Goal: Information Seeking & Learning: Compare options

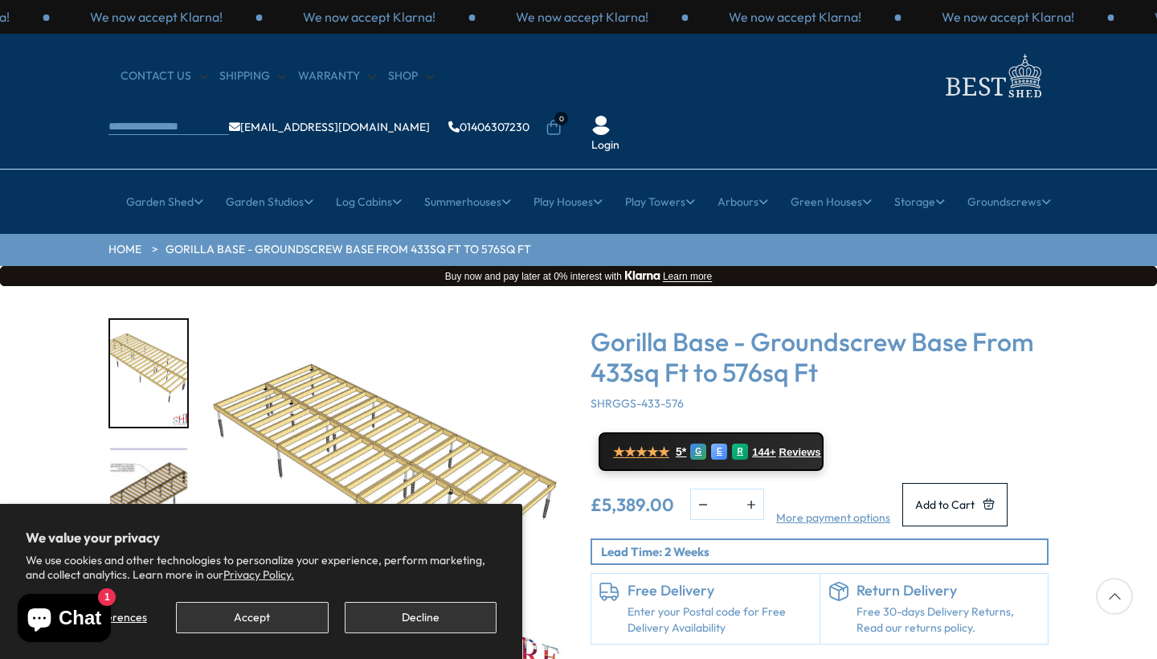
click at [294, 627] on button "Accept" at bounding box center [252, 617] width 152 height 31
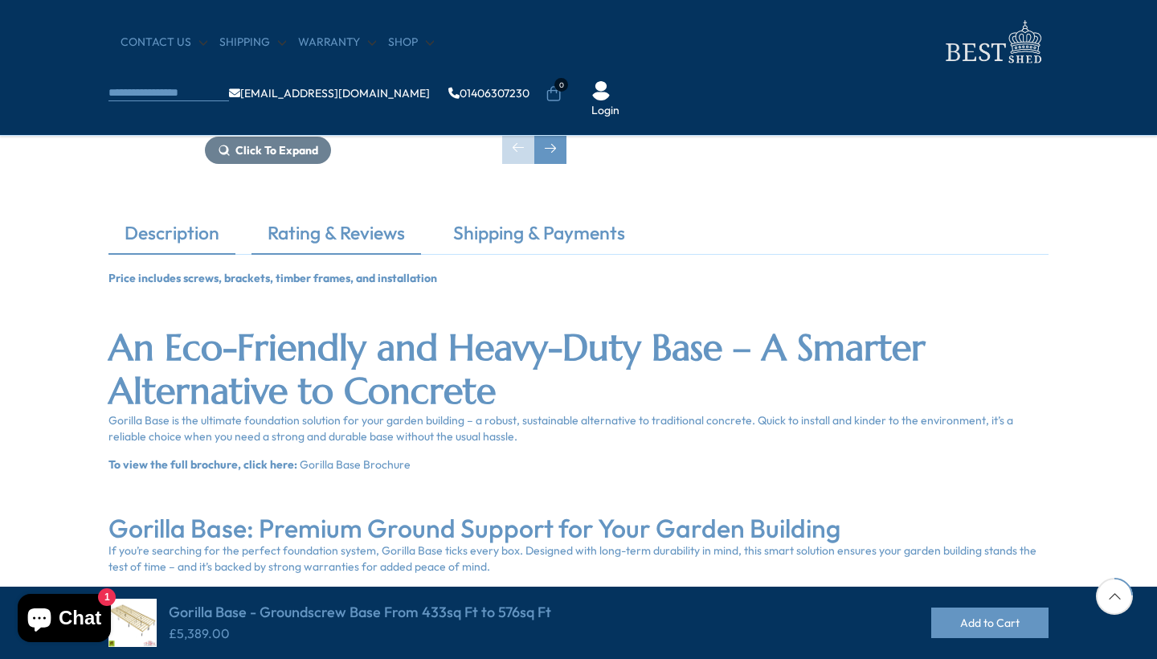
scroll to position [419, 0]
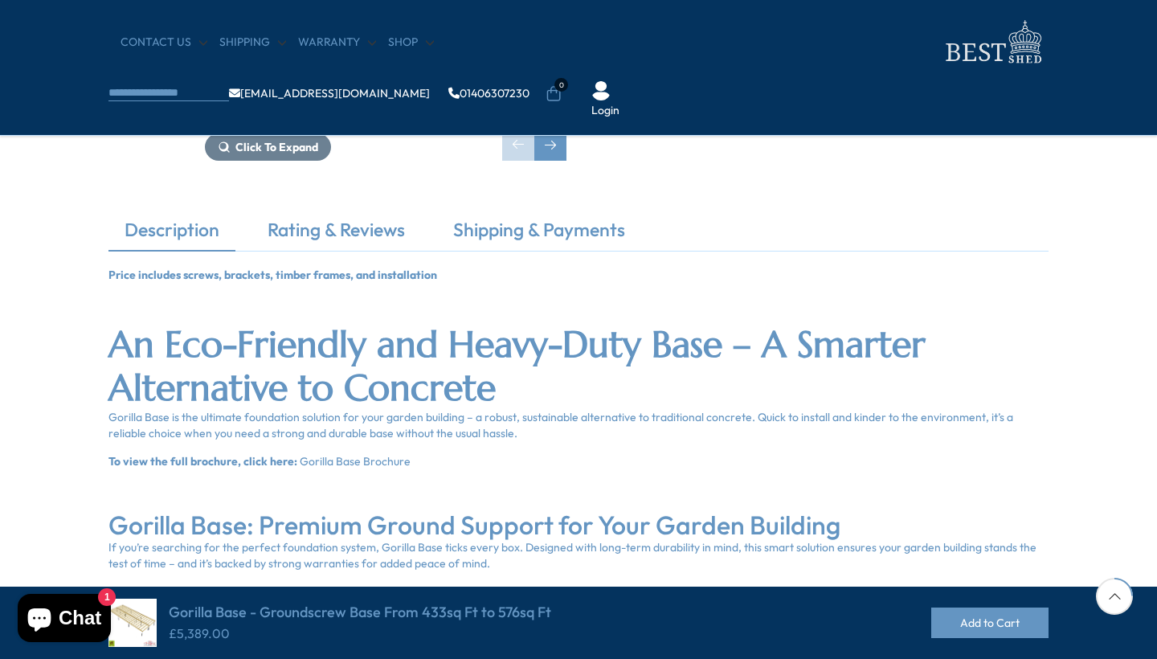
click at [180, 231] on link "Description" at bounding box center [171, 234] width 127 height 34
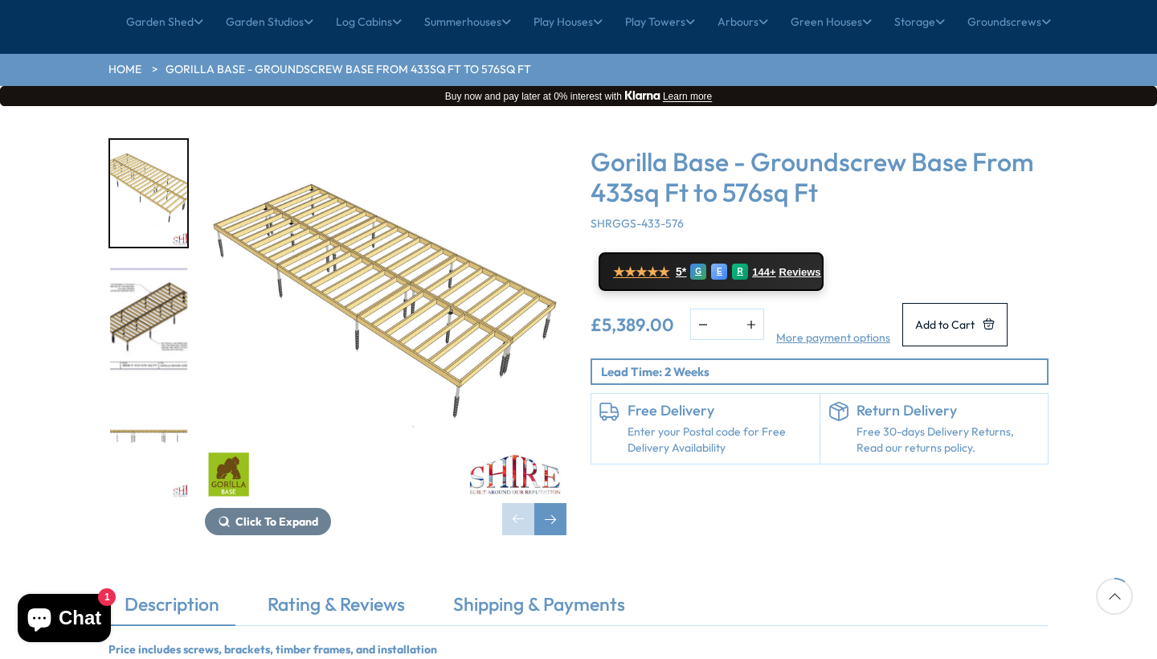
scroll to position [178, 0]
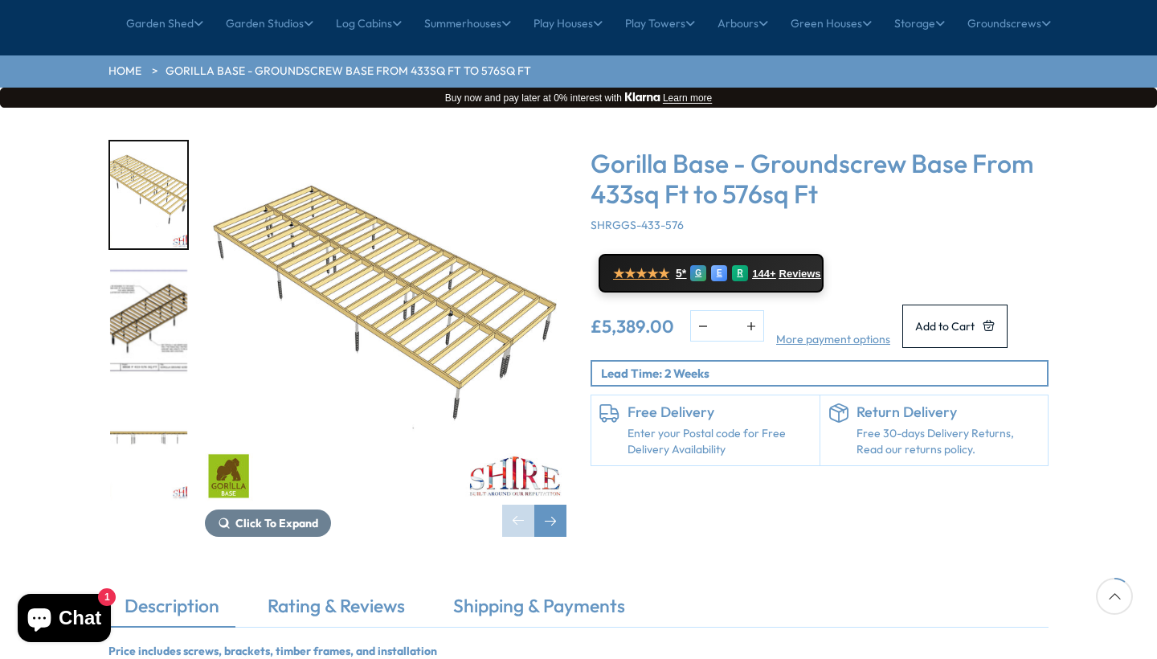
click at [153, 273] on img "2 / 4" at bounding box center [148, 321] width 77 height 107
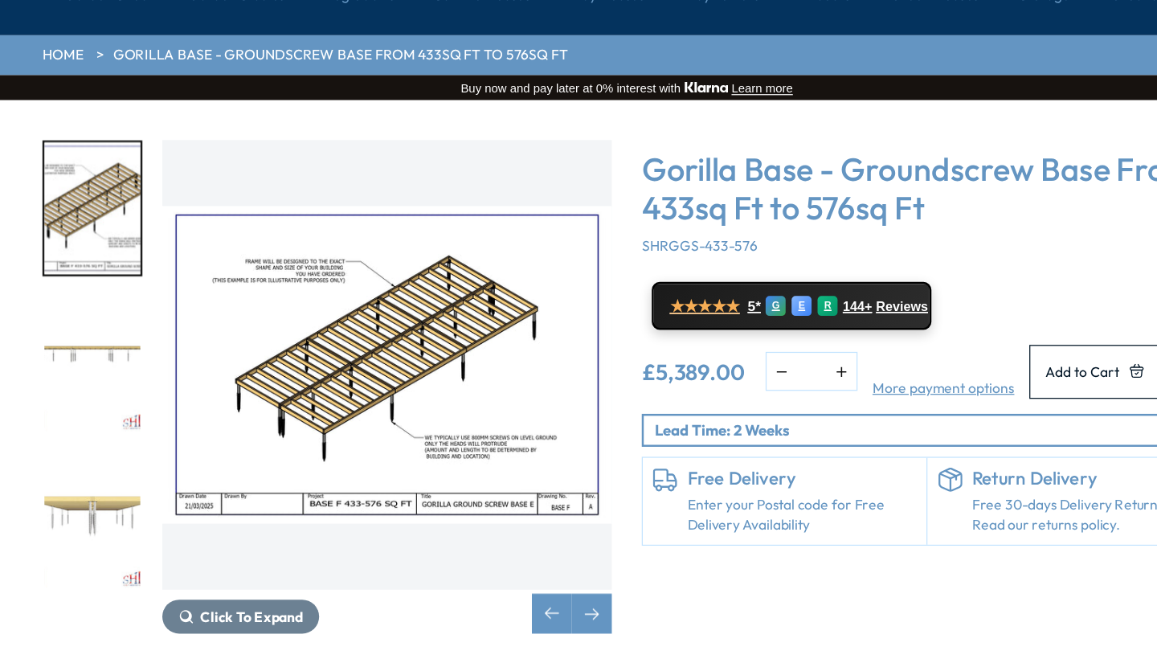
scroll to position [157, 17]
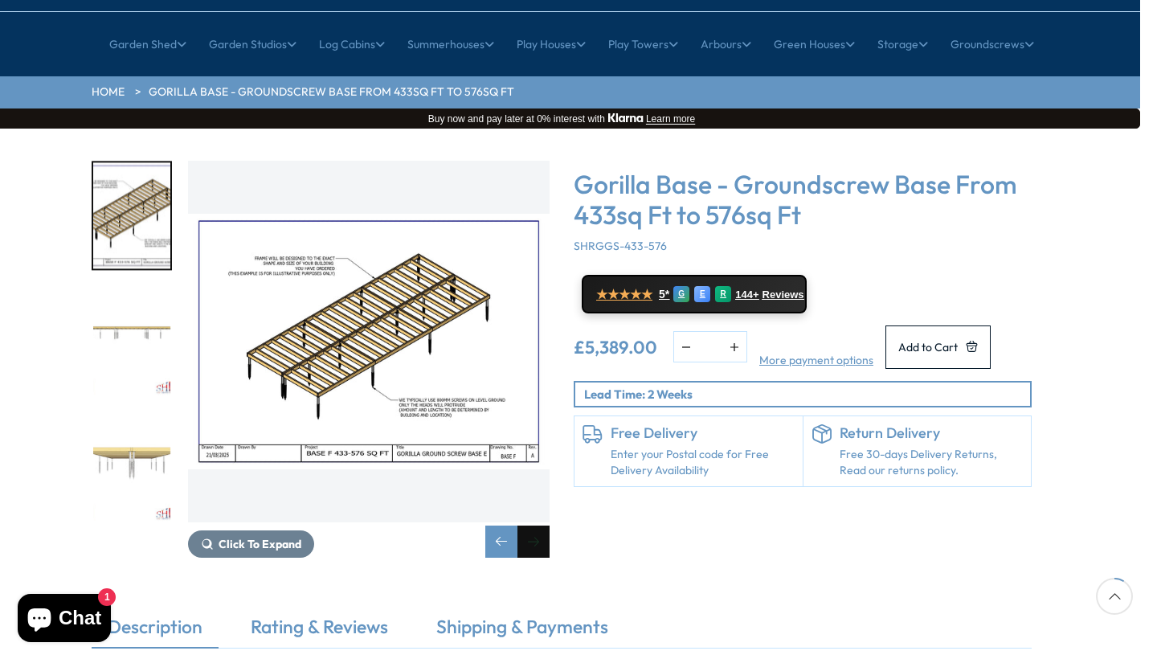
click at [532, 525] on div "Next slide" at bounding box center [533, 541] width 32 height 32
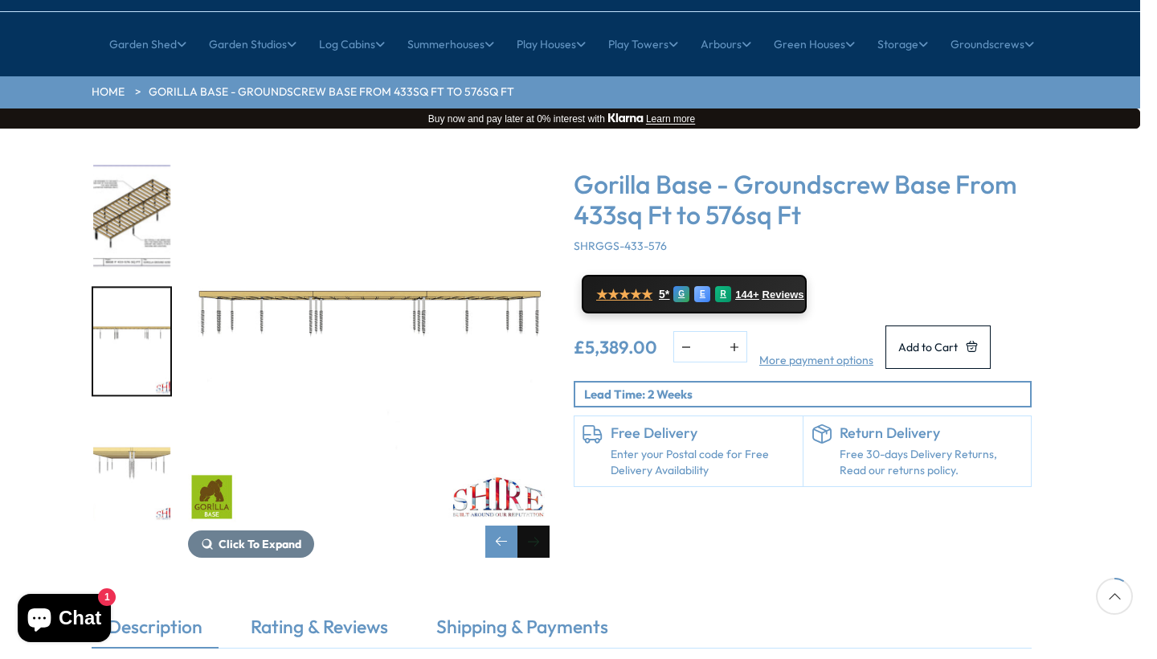
click at [532, 525] on div "Next slide" at bounding box center [533, 541] width 32 height 32
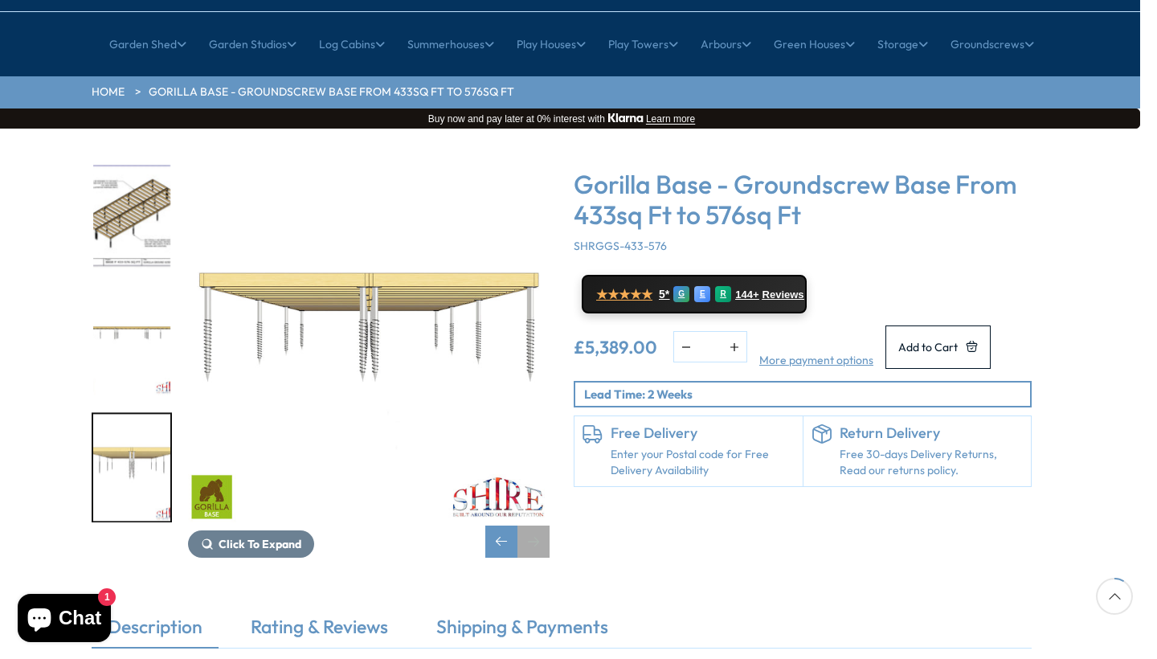
click at [532, 525] on div "Next slide" at bounding box center [533, 541] width 32 height 32
click at [496, 525] on div "Previous slide" at bounding box center [501, 541] width 32 height 32
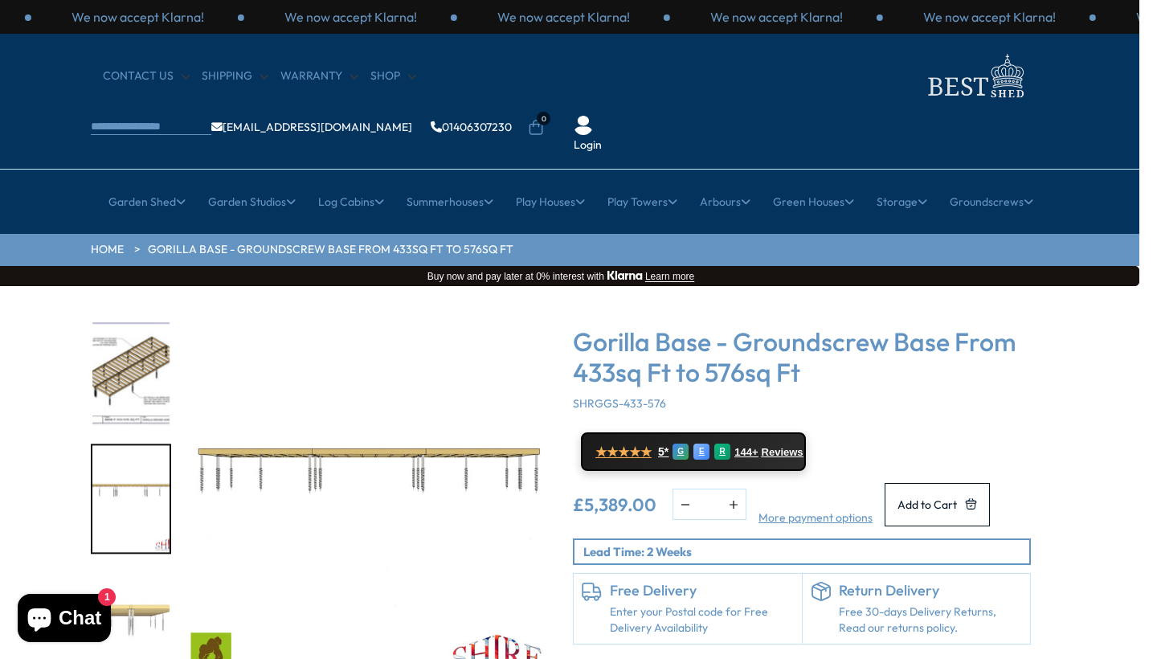
scroll to position [0, 18]
click at [190, 242] on link "Gorilla Base - Groundscrew Base From 433sq Ft to 576sq Ft" at bounding box center [331, 250] width 366 height 16
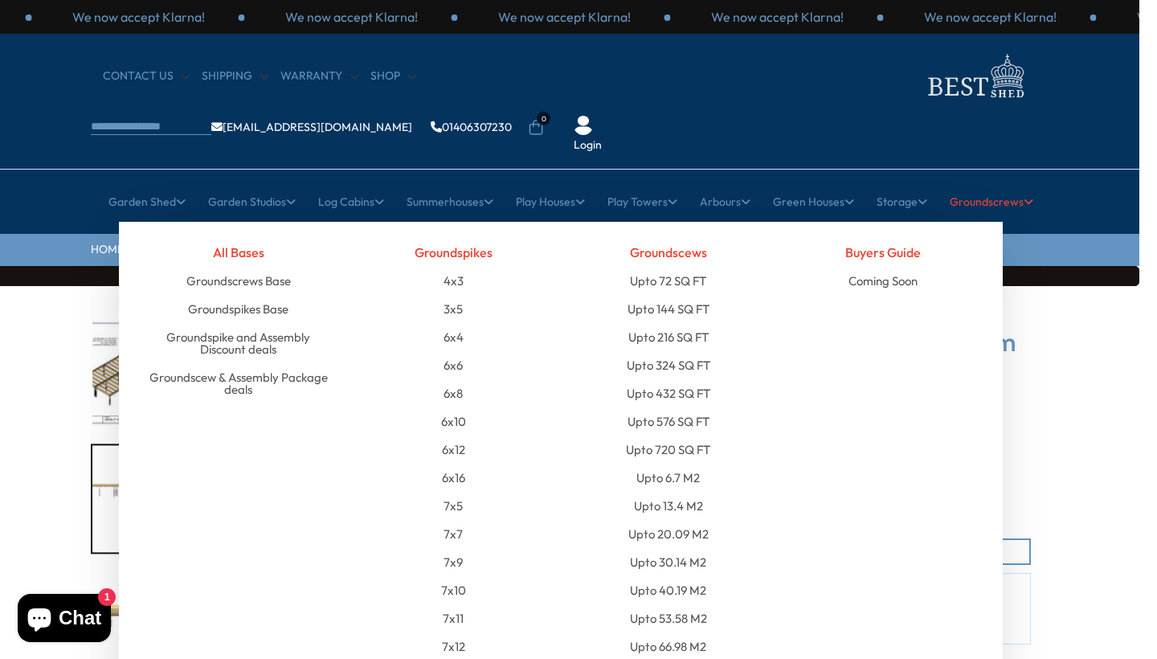
click at [1005, 182] on link "Groundscrews" at bounding box center [992, 202] width 84 height 40
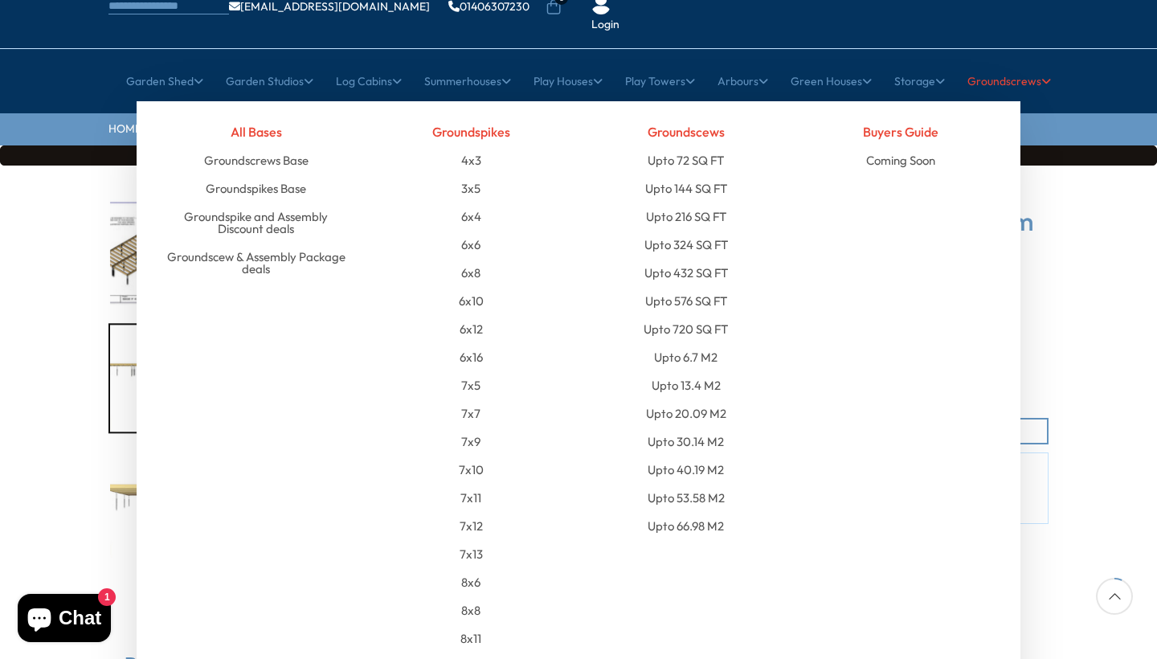
scroll to position [118, 0]
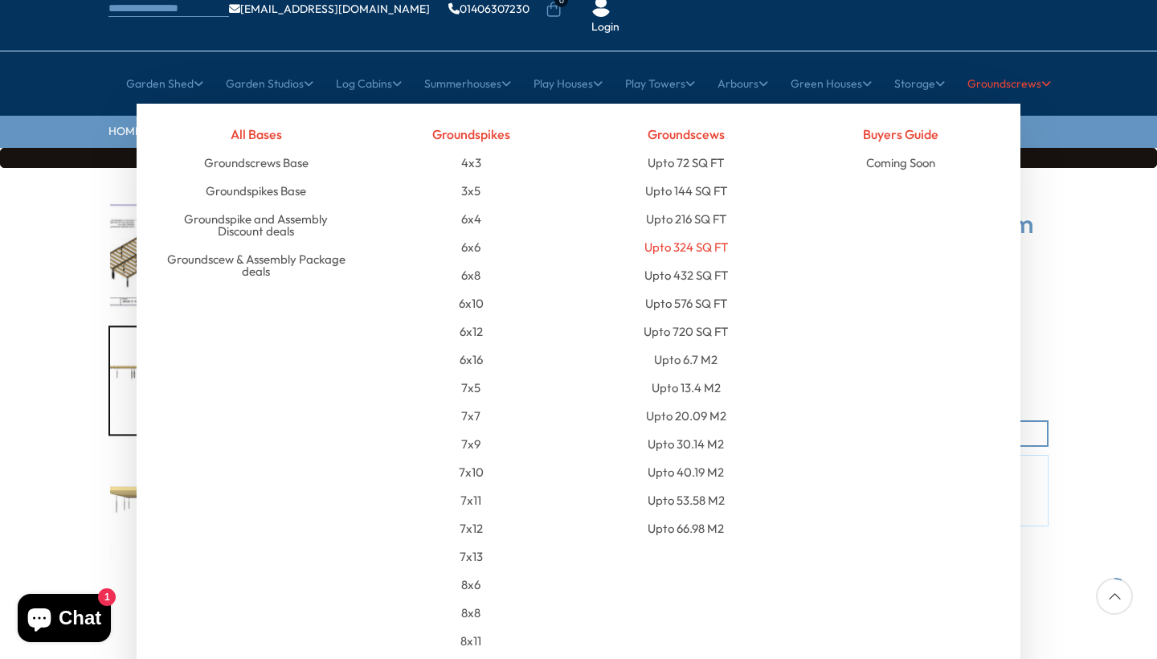
click at [686, 233] on link "Upto 324 SQ FT" at bounding box center [686, 247] width 84 height 28
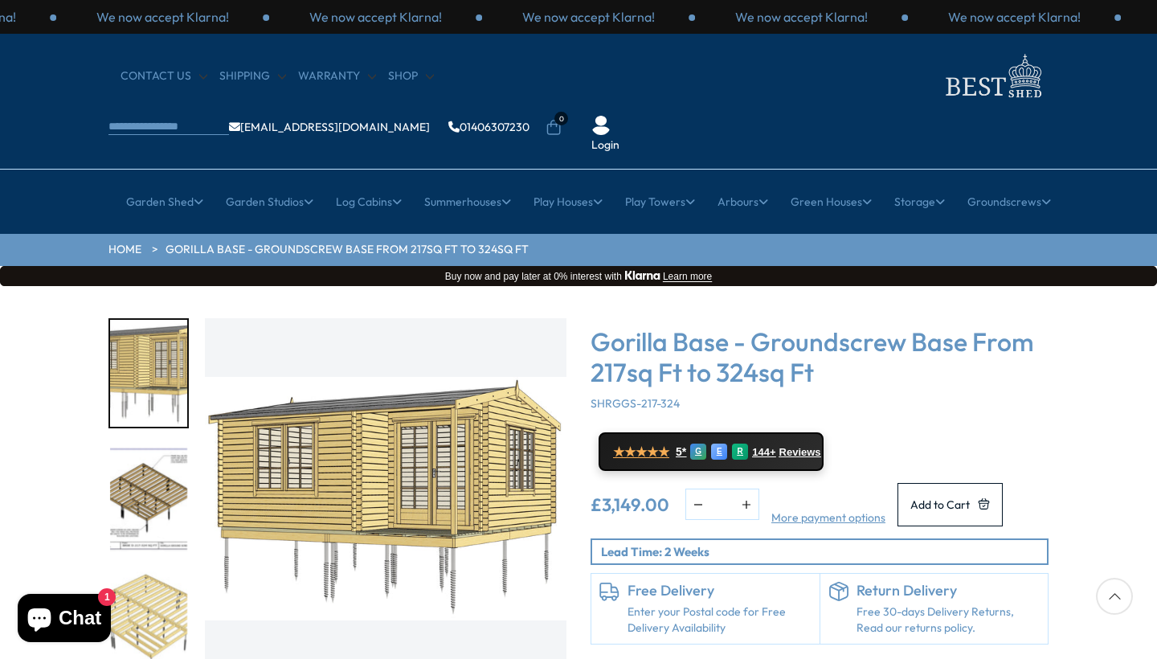
click at [169, 459] on img "2 / 9" at bounding box center [148, 499] width 77 height 107
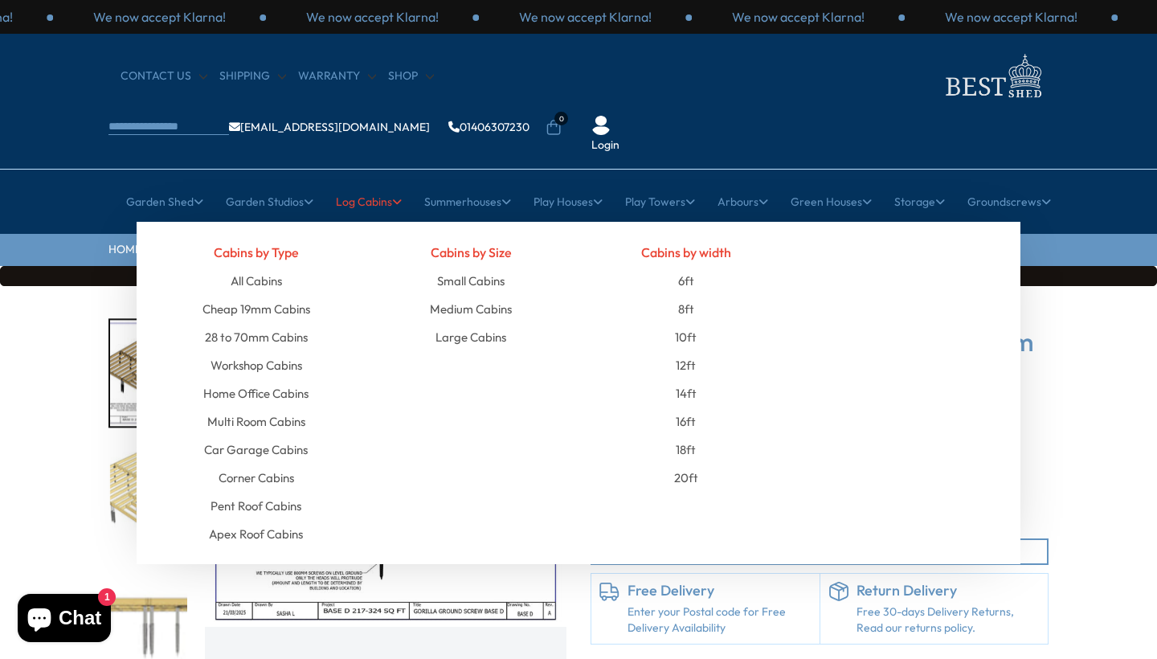
drag, startPoint x: 474, startPoint y: 289, endPoint x: 516, endPoint y: 289, distance: 41.8
click at [684, 464] on link "20ft" at bounding box center [686, 478] width 24 height 28
